Goal: Task Accomplishment & Management: Manage account settings

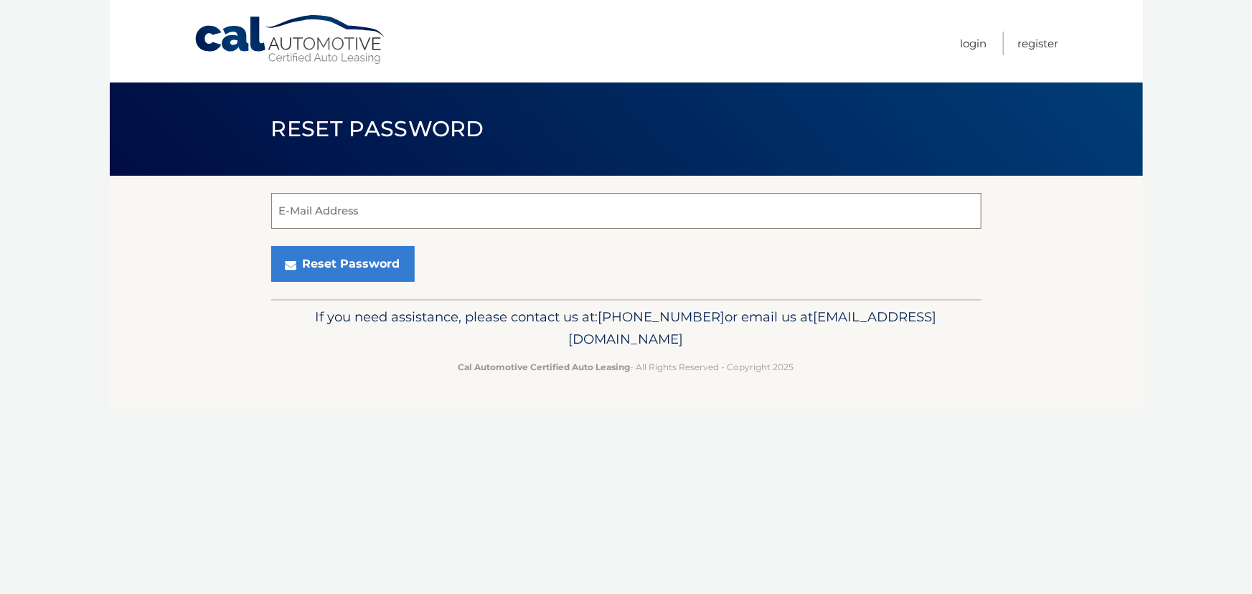
click at [342, 214] on input "E-Mail Address" at bounding box center [626, 211] width 710 height 36
type input "[EMAIL_ADDRESS][DOMAIN_NAME]"
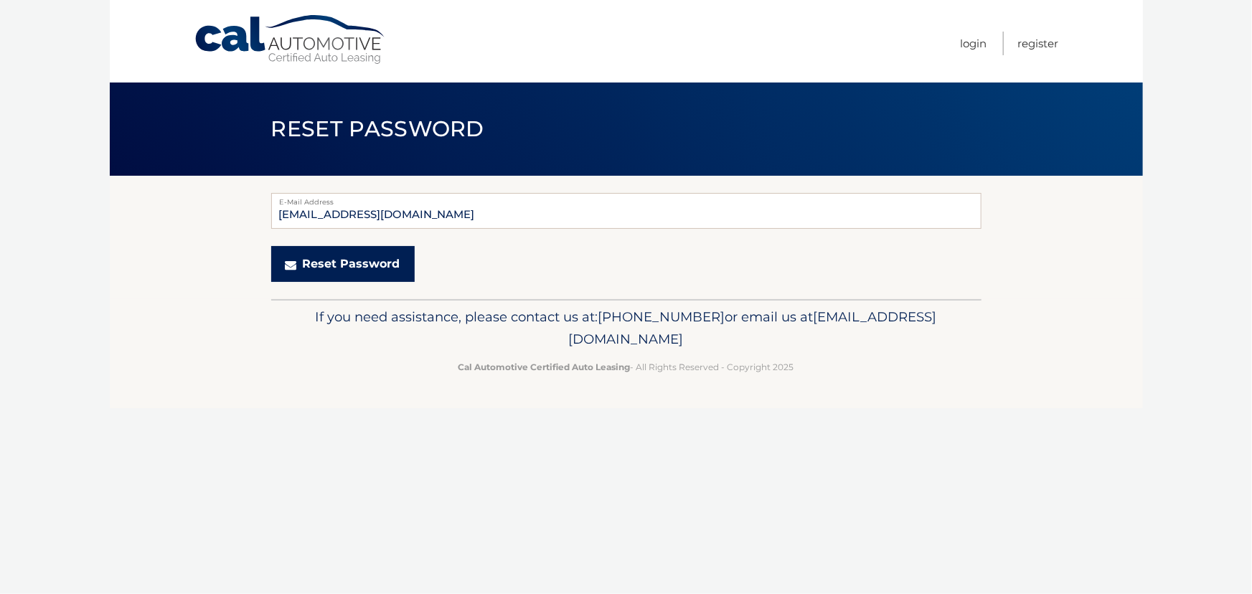
click at [312, 277] on button "Reset Password" at bounding box center [343, 264] width 144 height 36
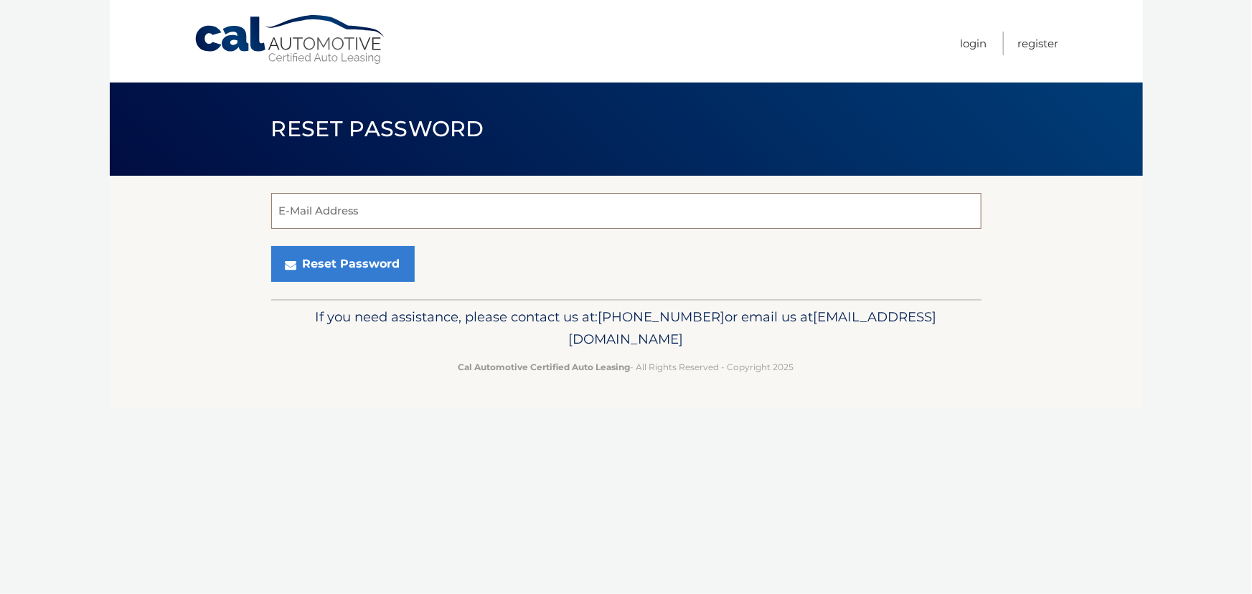
click at [338, 212] on input "E-Mail Address" at bounding box center [626, 211] width 710 height 36
type input "[EMAIL_ADDRESS][DOMAIN_NAME]"
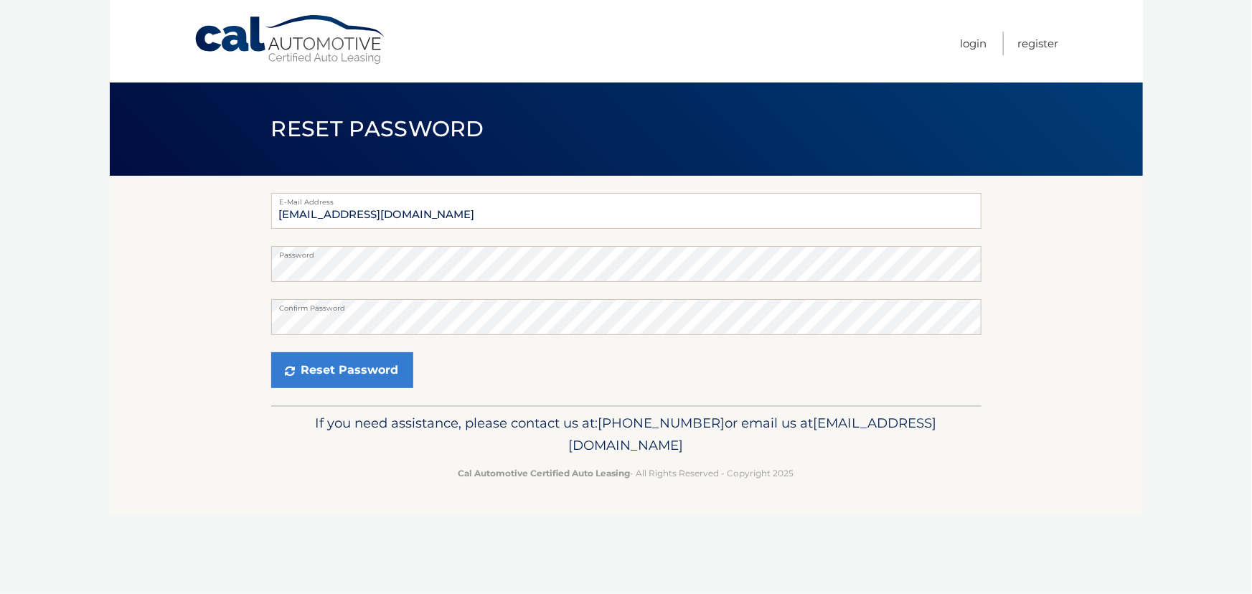
click at [373, 358] on form "E-Mail Address [EMAIL_ADDRESS][DOMAIN_NAME] Password Confirm Password Reset Pas…" at bounding box center [626, 290] width 710 height 195
drag, startPoint x: 349, startPoint y: 393, endPoint x: 353, endPoint y: 387, distance: 7.8
click at [351, 388] on button "Reset Password" at bounding box center [342, 370] width 142 height 36
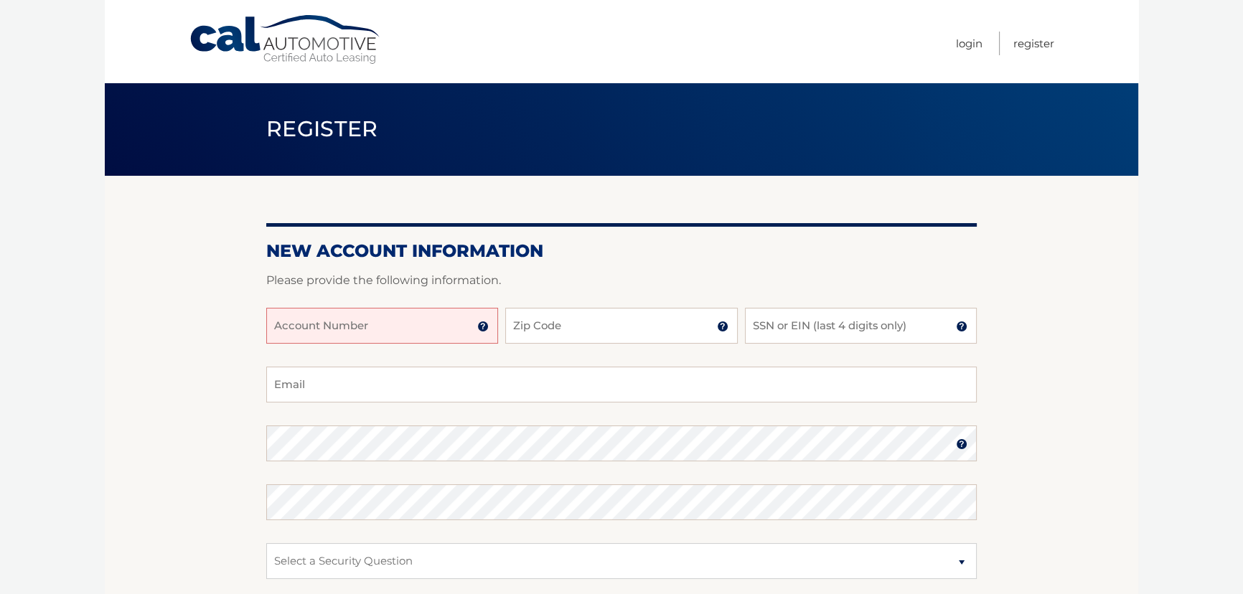
drag, startPoint x: 358, startPoint y: 337, endPoint x: 385, endPoint y: 334, distance: 27.4
click at [358, 335] on input "Account Number" at bounding box center [382, 326] width 232 height 36
type input "44455949921"
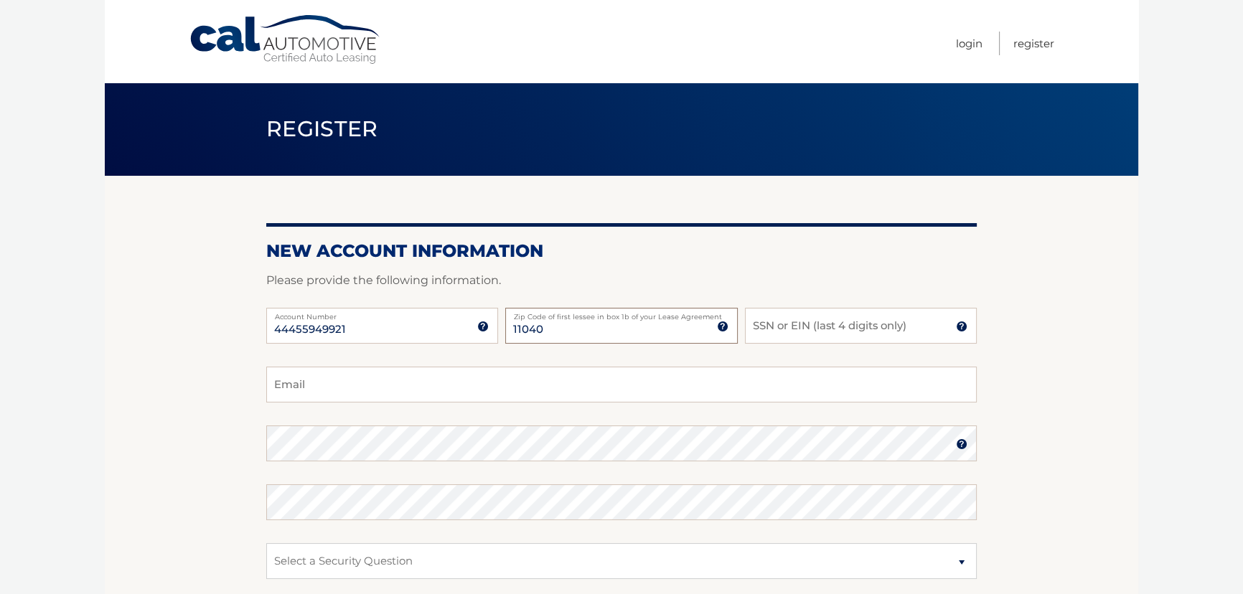
type input "11040"
type input "0"
type input "8403"
type input "[EMAIL_ADDRESS][DOMAIN_NAME]"
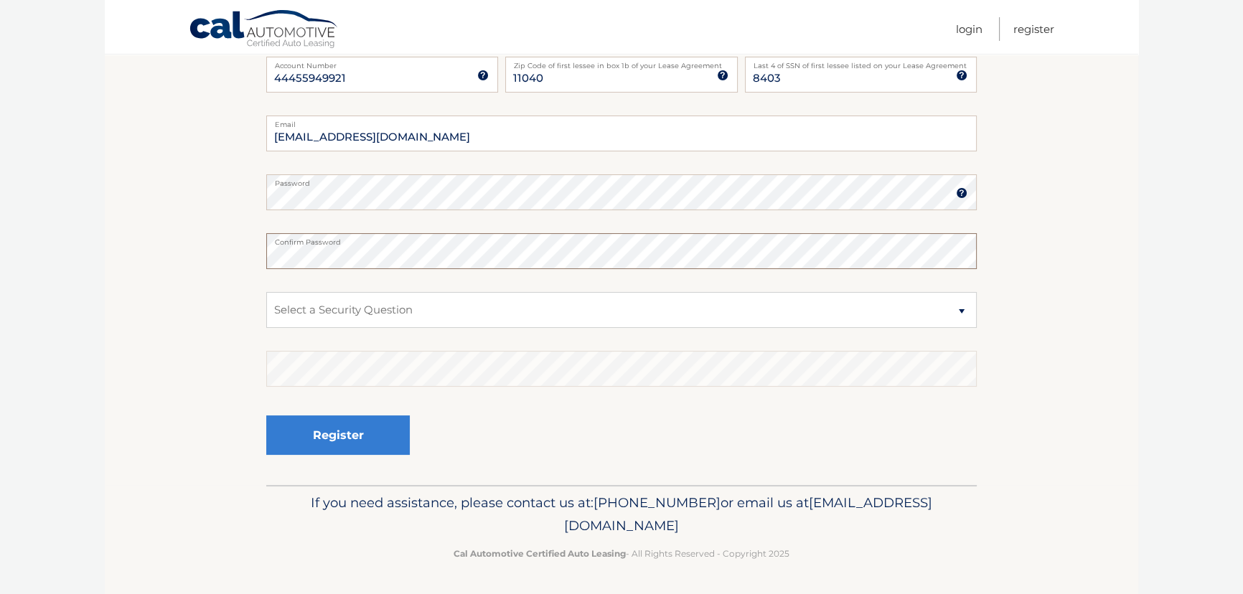
scroll to position [272, 0]
click at [363, 312] on select "Select a Security Question What was the name of your elementary school? What is…" at bounding box center [621, 310] width 710 height 36
select select "2"
click at [266, 292] on select "Select a Security Question What was the name of your elementary school? What is…" at bounding box center [621, 310] width 710 height 36
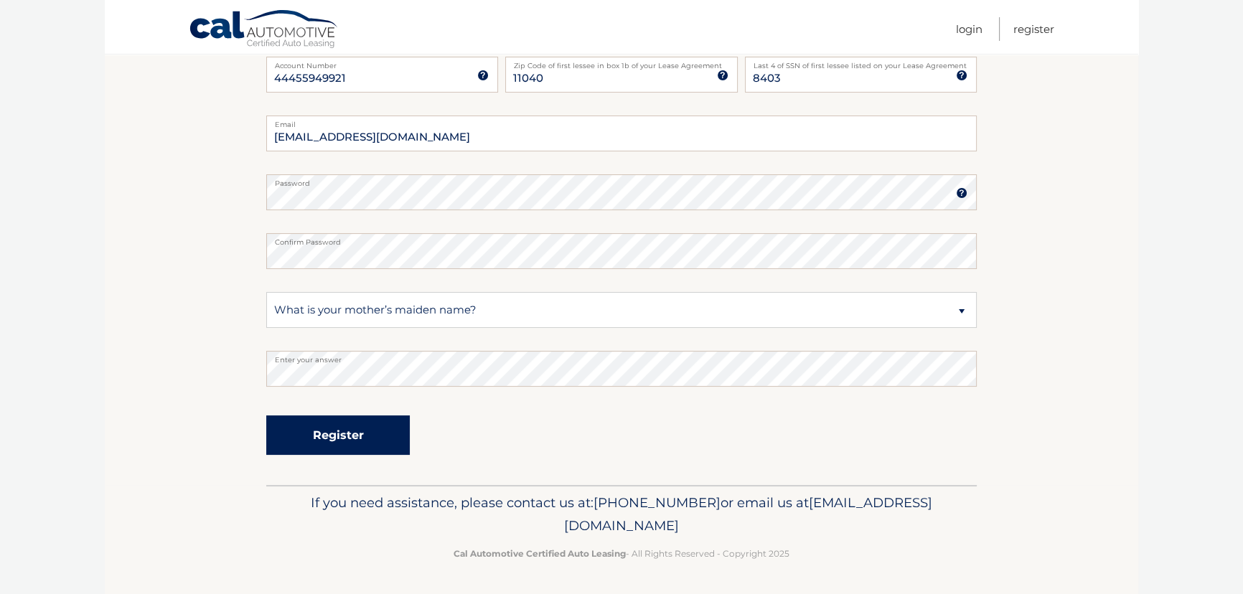
drag, startPoint x: 322, startPoint y: 420, endPoint x: 333, endPoint y: 419, distance: 11.5
click at [328, 420] on button "Register" at bounding box center [338, 435] width 144 height 39
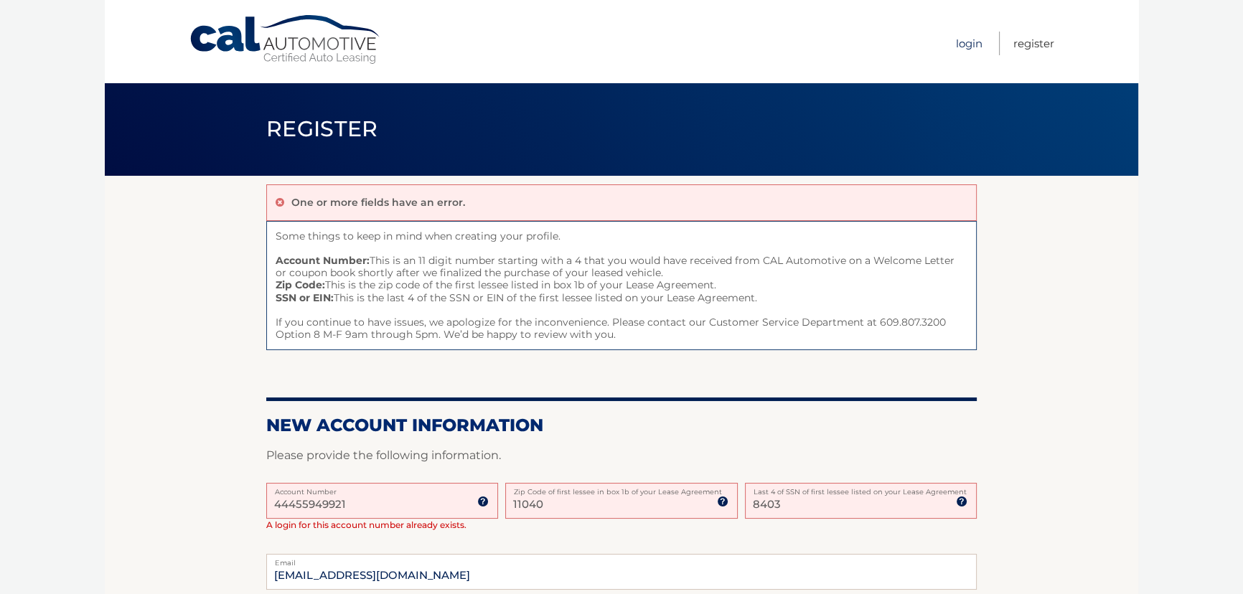
click at [956, 44] on link "Login" at bounding box center [969, 44] width 27 height 24
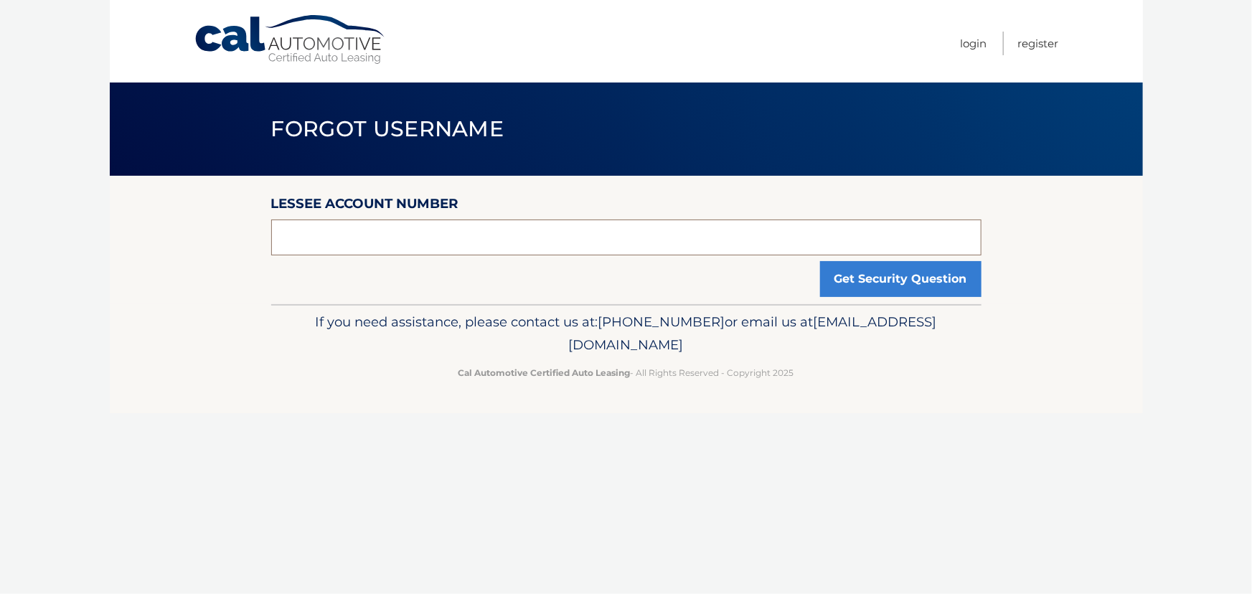
click at [355, 253] on input "text" at bounding box center [626, 238] width 710 height 36
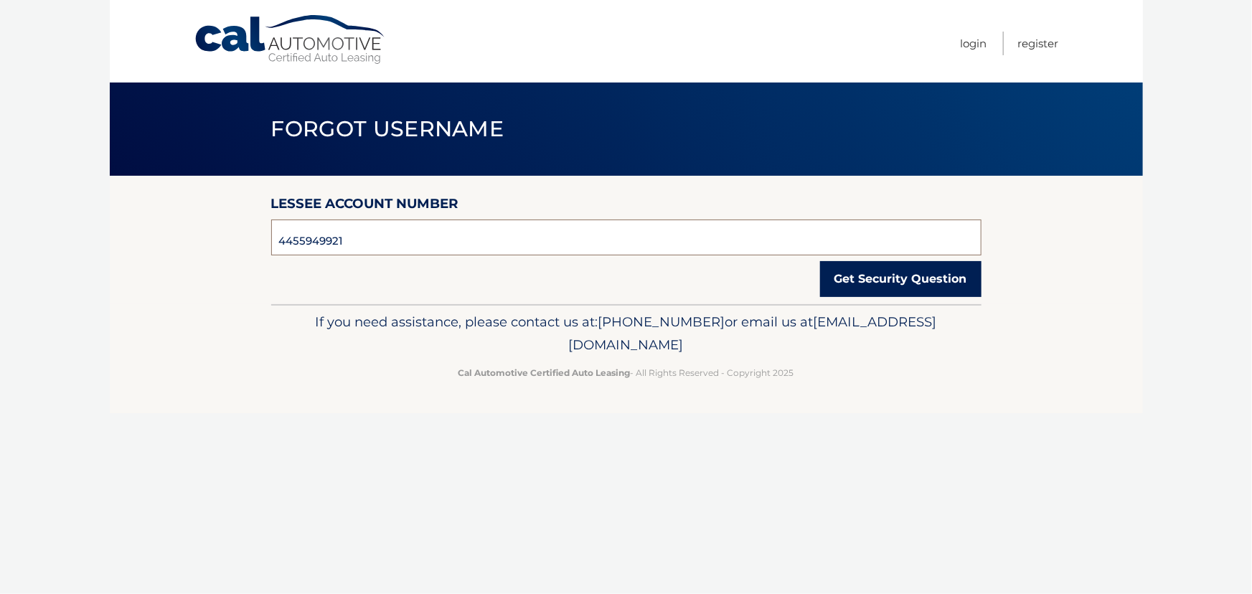
type input "4455949921"
click at [845, 297] on button "Get Security Question" at bounding box center [900, 279] width 161 height 36
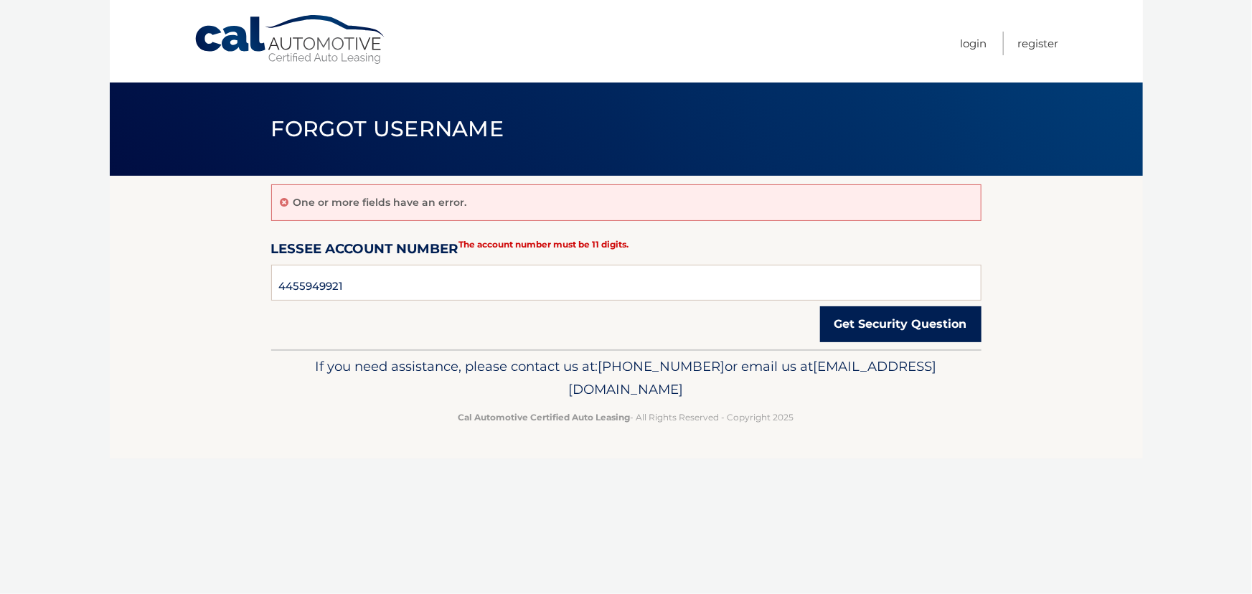
click at [882, 340] on button "Get Security Question" at bounding box center [900, 324] width 161 height 36
drag, startPoint x: 368, startPoint y: 294, endPoint x: 155, endPoint y: 298, distance: 213.2
click at [162, 299] on section "One or more fields have an error. Lessee Account Number 4455949921 The account …" at bounding box center [626, 263] width 1033 height 174
type input "44455949921"
click at [820, 306] on button "Get Security Question" at bounding box center [900, 324] width 161 height 36
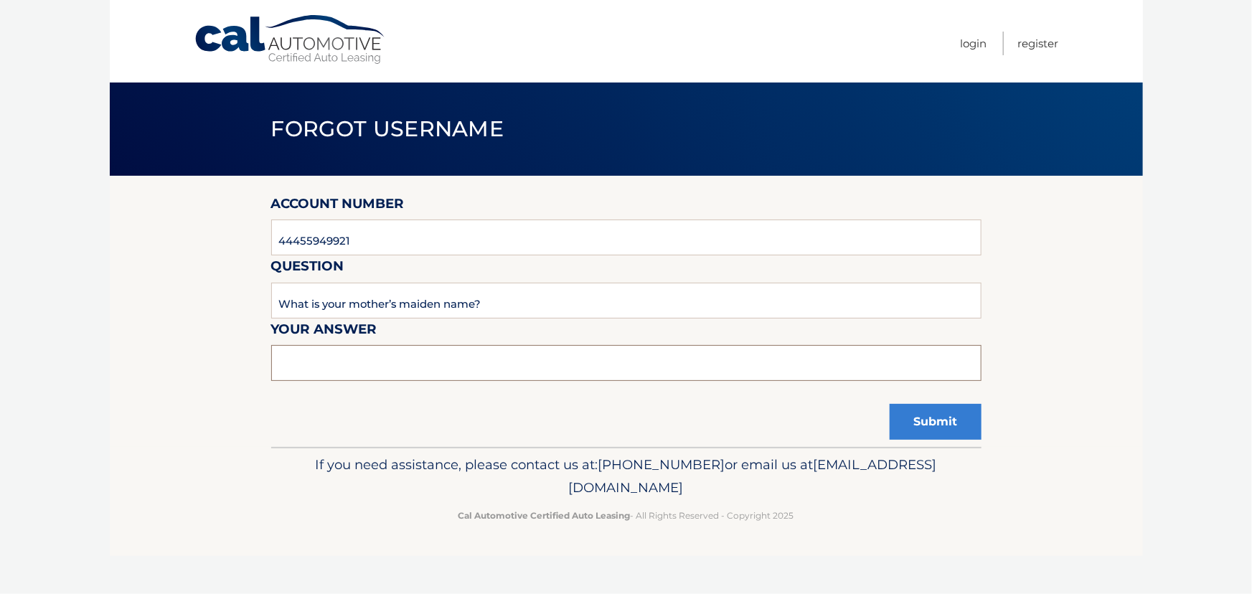
drag, startPoint x: 344, startPoint y: 383, endPoint x: 378, endPoint y: 358, distance: 41.6
click at [349, 381] on input "text" at bounding box center [626, 363] width 710 height 36
type input "calabrese"
click at [936, 440] on button "Submit" at bounding box center [936, 422] width 92 height 36
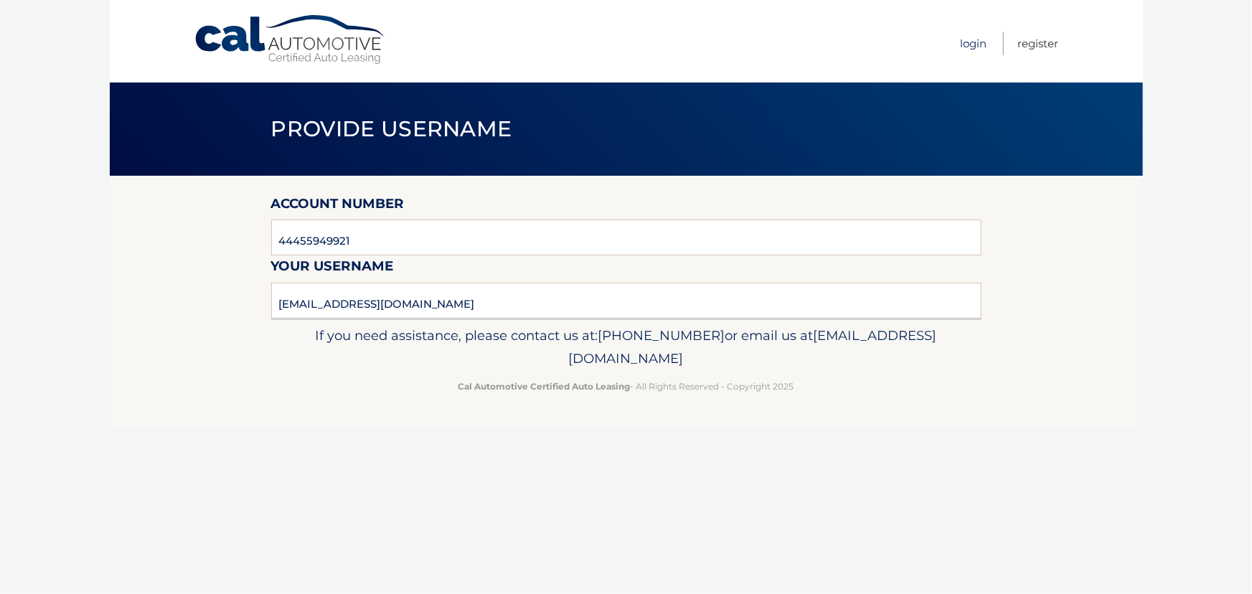
click at [961, 42] on link "Login" at bounding box center [974, 44] width 27 height 24
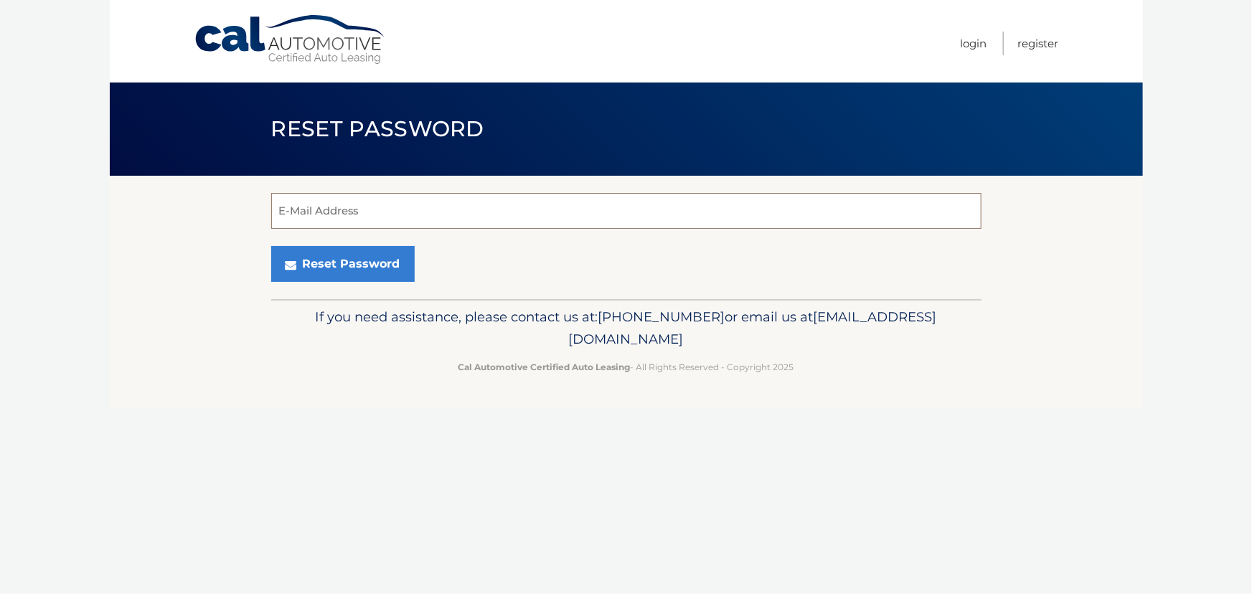
click at [380, 218] on input "E-Mail Address" at bounding box center [626, 211] width 710 height 36
type input "[EMAIL_ADDRESS][DOMAIN_NAME]"
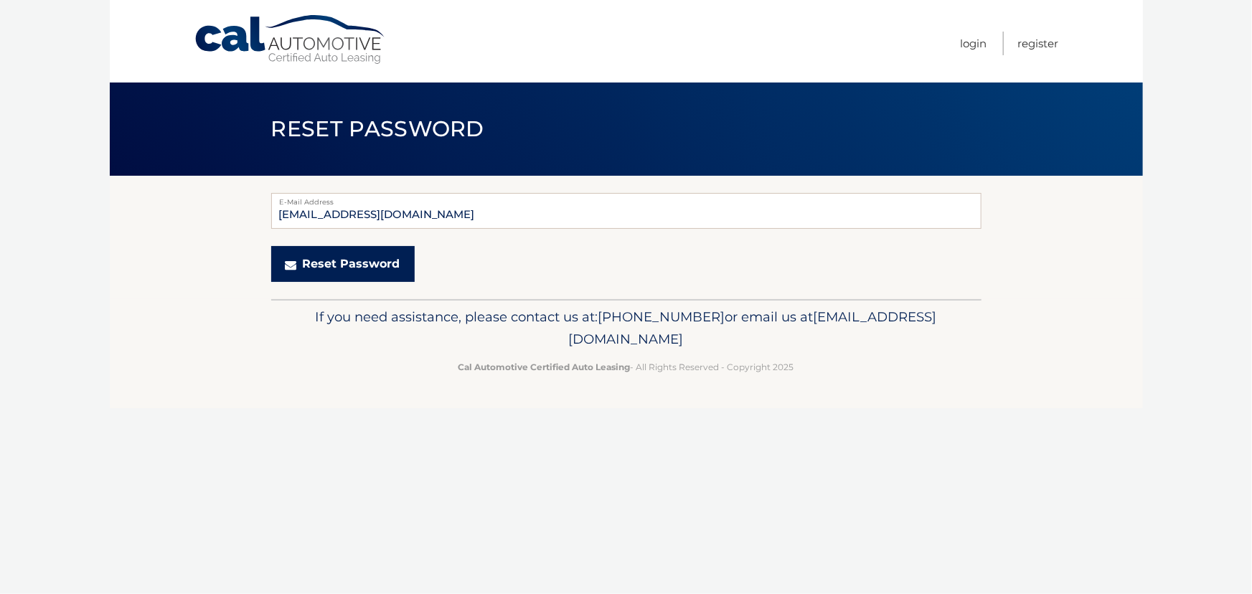
click at [337, 281] on button "Reset Password" at bounding box center [343, 264] width 144 height 36
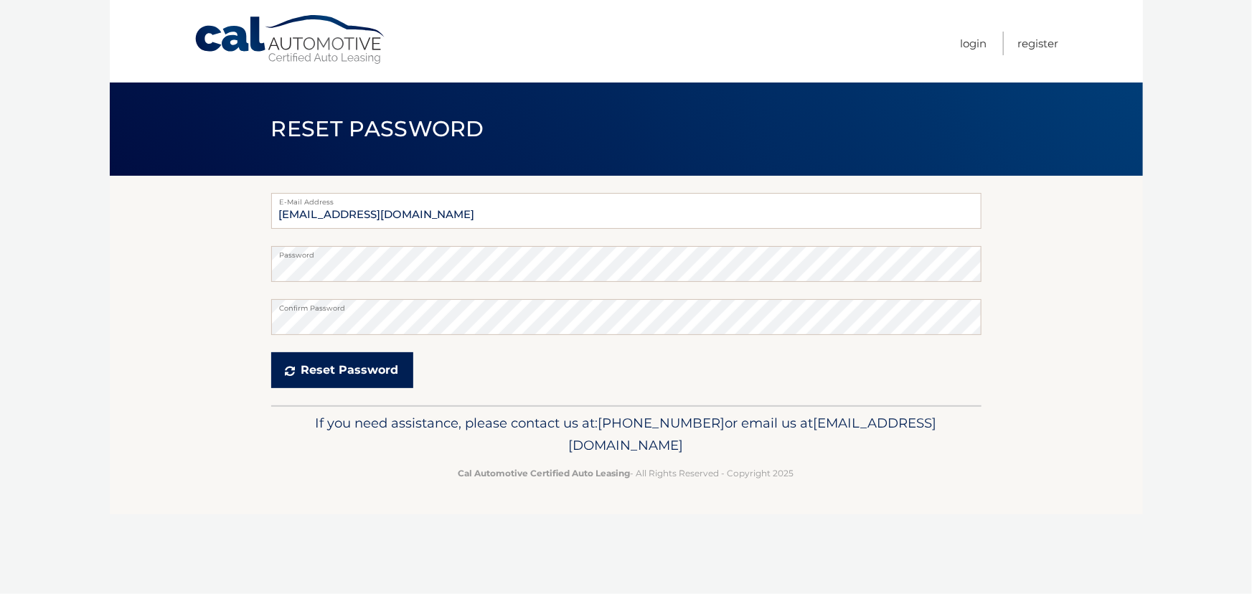
click at [346, 384] on button "Reset Password" at bounding box center [342, 370] width 142 height 36
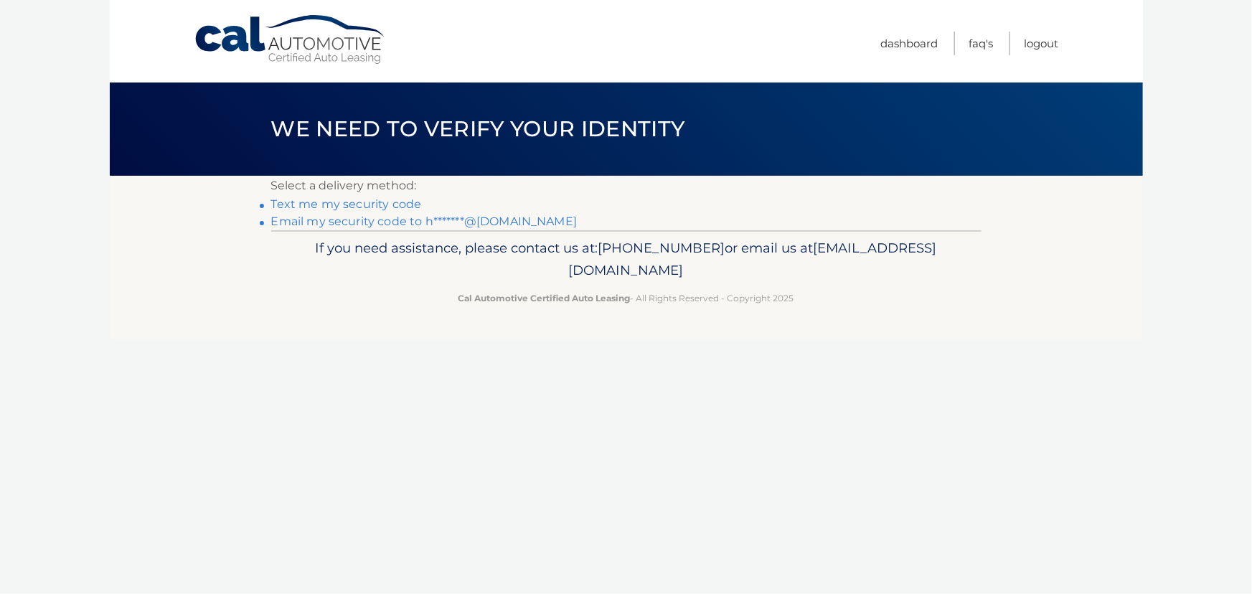
click at [364, 211] on link "Text me my security code" at bounding box center [346, 204] width 151 height 14
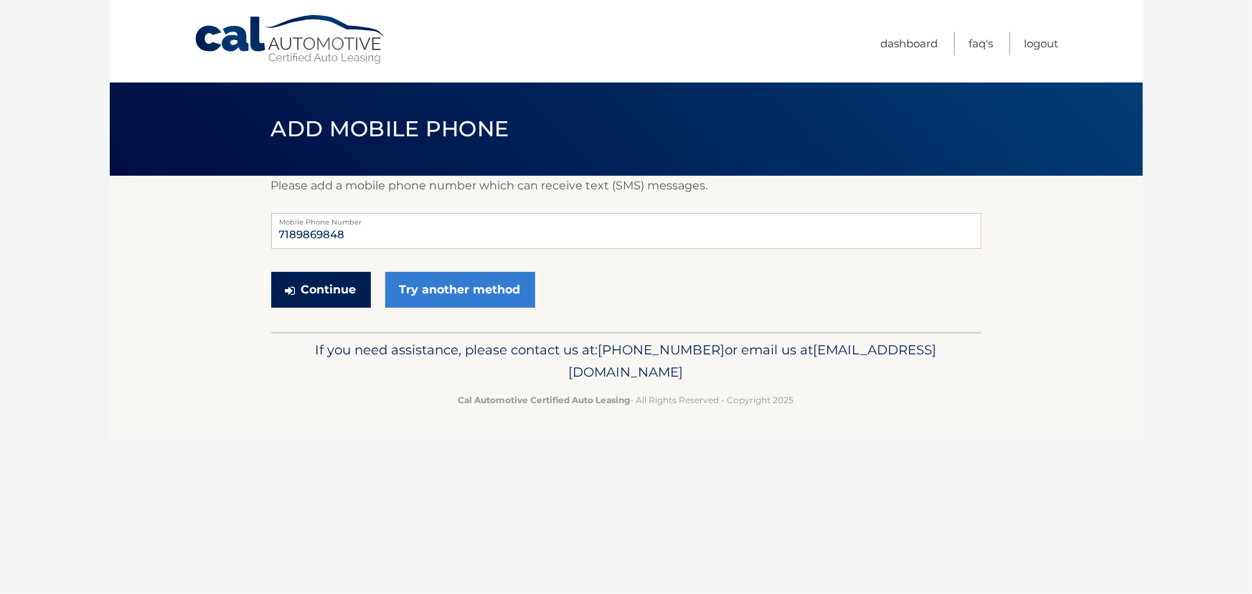
click at [324, 300] on button "Continue" at bounding box center [321, 290] width 100 height 36
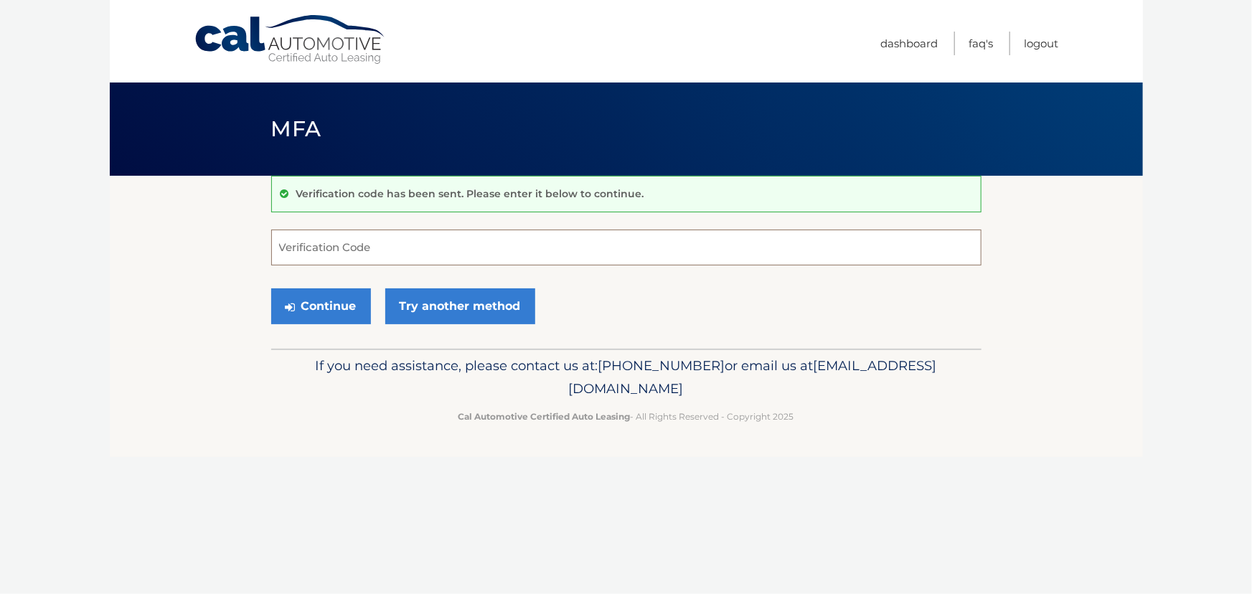
click at [360, 261] on input "Verification Code" at bounding box center [626, 248] width 710 height 36
type input "930342"
click at [271, 288] on button "Continue" at bounding box center [321, 306] width 100 height 36
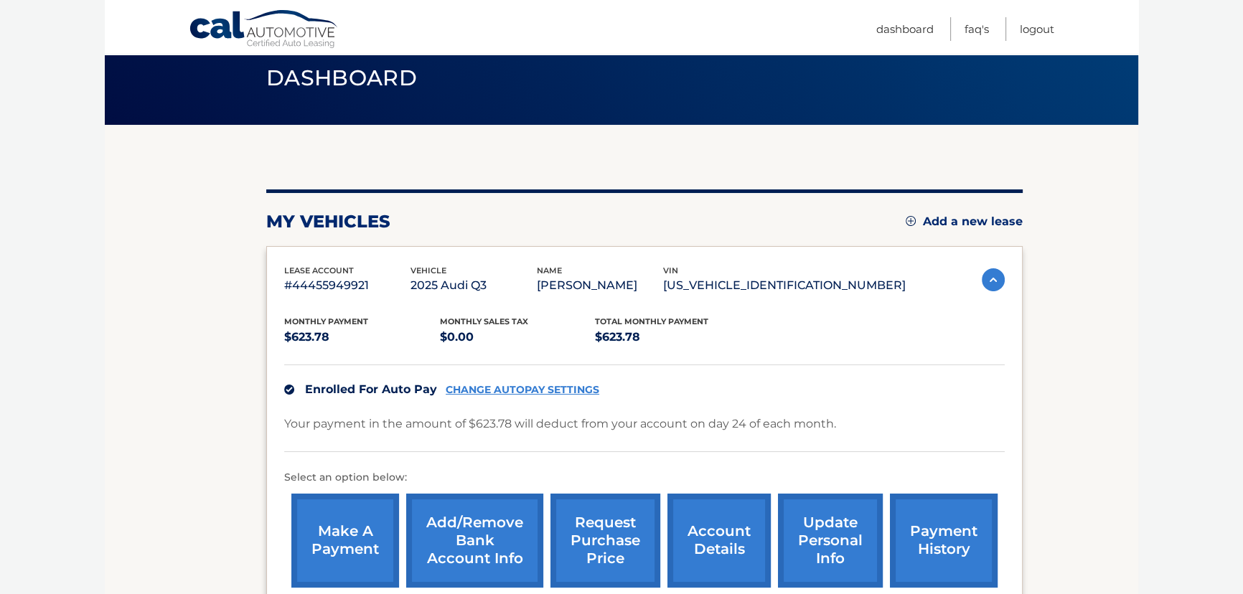
scroll to position [130, 0]
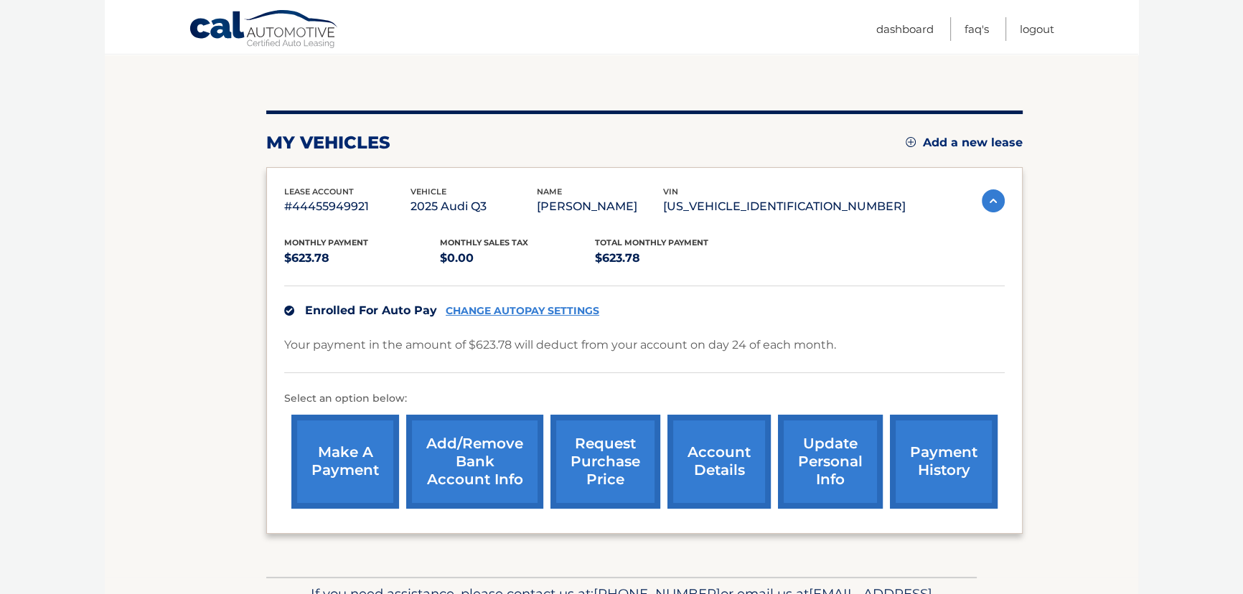
click at [818, 456] on link "update personal info" at bounding box center [830, 462] width 105 height 94
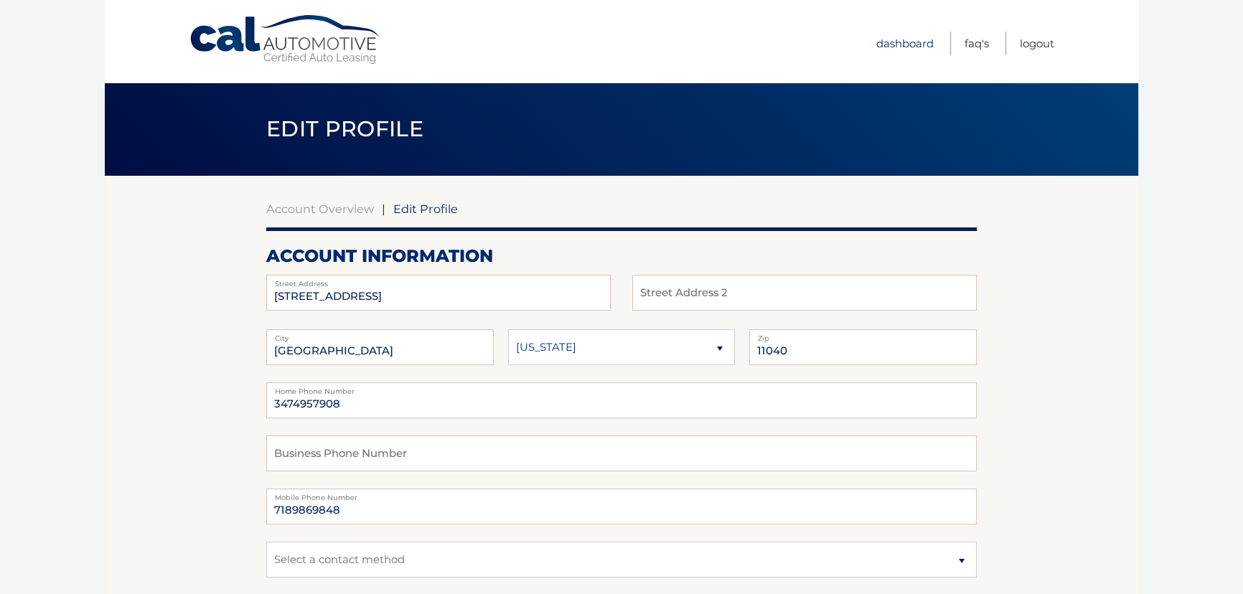
click at [883, 37] on link "Dashboard" at bounding box center [904, 44] width 57 height 24
